Goal: Find specific page/section: Find specific page/section

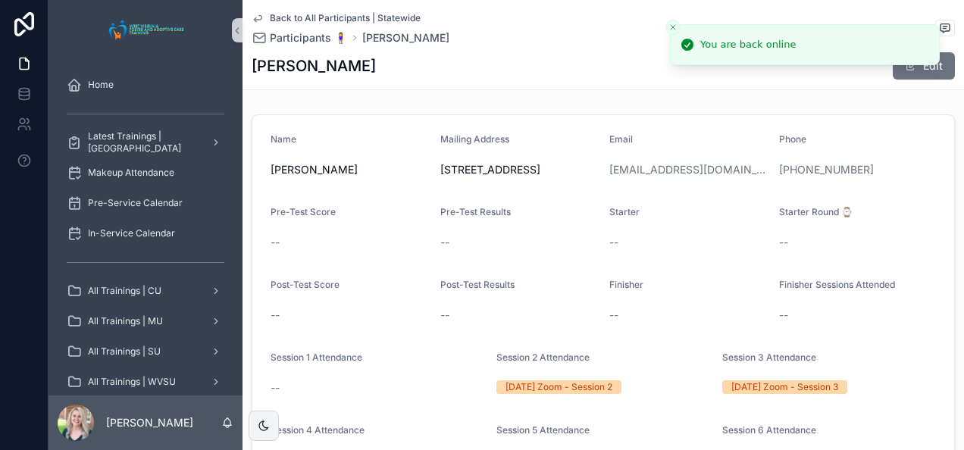
click at [278, 11] on div "Back to All Participants | Statewide Participants 🧍‍♀️ [PERSON_NAME] [PERSON_NA…" at bounding box center [603, 44] width 703 height 89
click at [286, 14] on span "Back to All Participants | Statewide" at bounding box center [345, 18] width 151 height 12
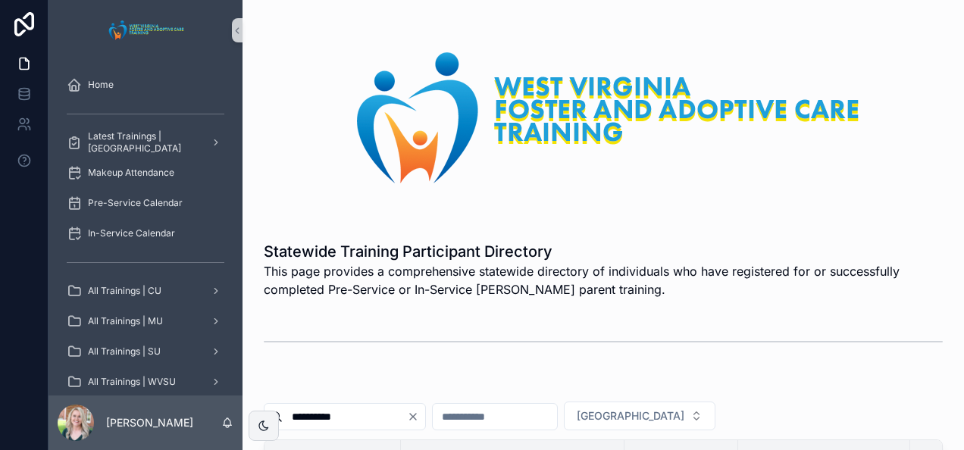
scroll to position [83, 0]
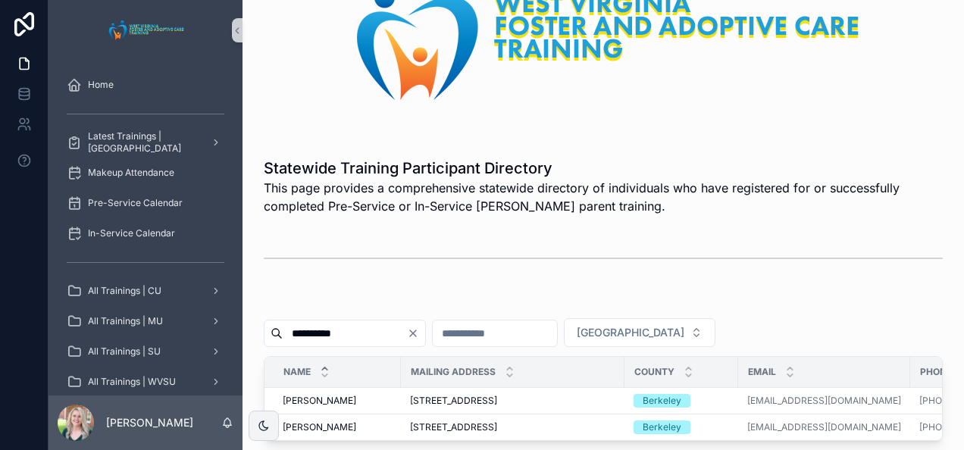
click at [419, 333] on icon "Clear" at bounding box center [413, 333] width 12 height 12
click at [355, 326] on input "scrollable content" at bounding box center [345, 333] width 124 height 21
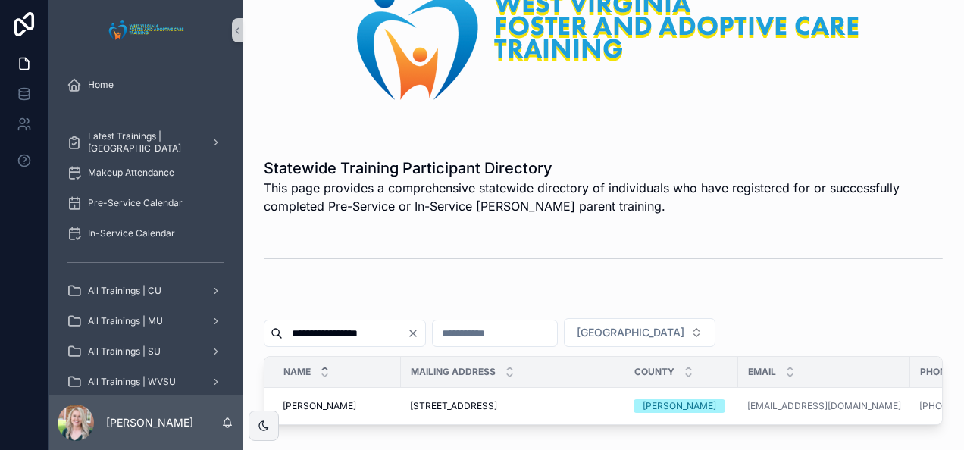
type input "**********"
click at [294, 393] on td "[PERSON_NAME] [PERSON_NAME]" at bounding box center [332, 406] width 136 height 37
click at [302, 400] on span "[PERSON_NAME]" at bounding box center [320, 406] width 74 height 12
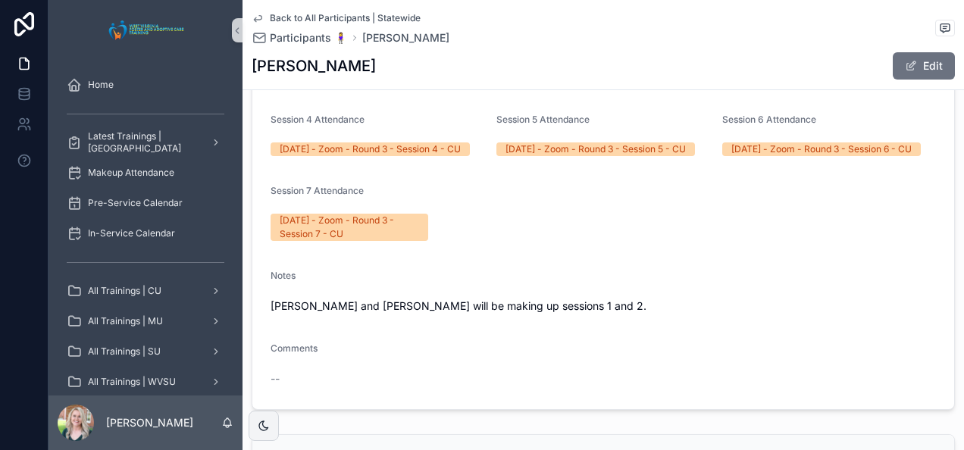
scroll to position [480, 0]
